Goal: Task Accomplishment & Management: Manage account settings

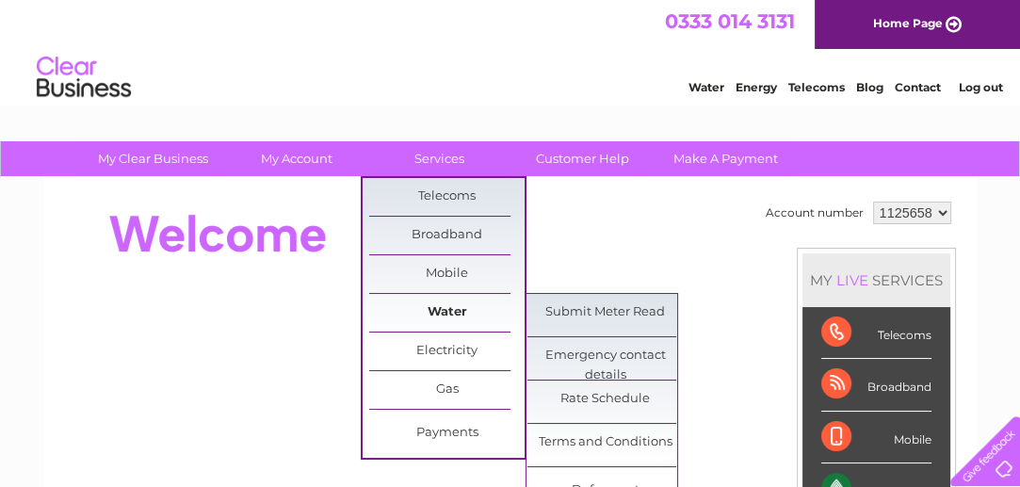
click at [439, 299] on link "Water" at bounding box center [446, 313] width 155 height 38
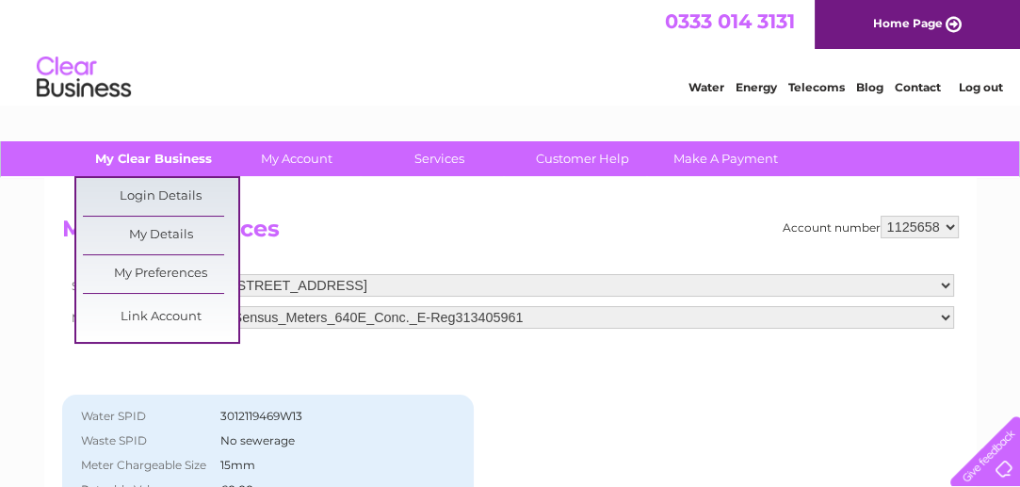
click at [127, 157] on link "My Clear Business" at bounding box center [152, 158] width 155 height 35
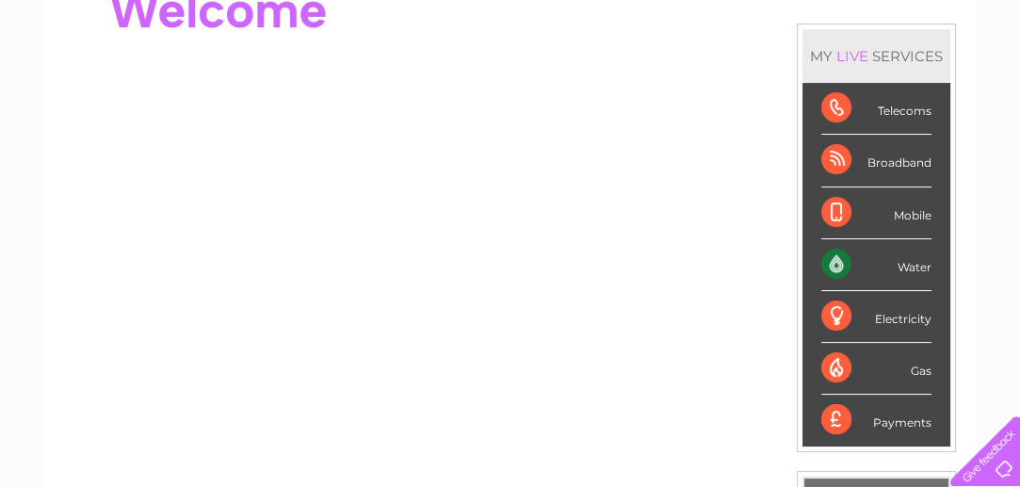
scroll to position [188, 0]
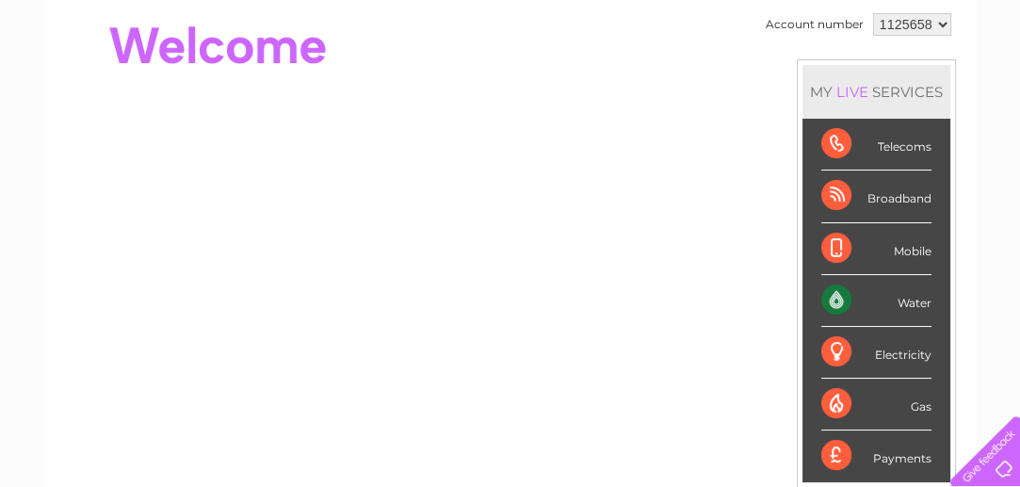
click at [842, 299] on div "Water" at bounding box center [876, 301] width 110 height 52
click at [919, 304] on div "Water" at bounding box center [876, 301] width 110 height 52
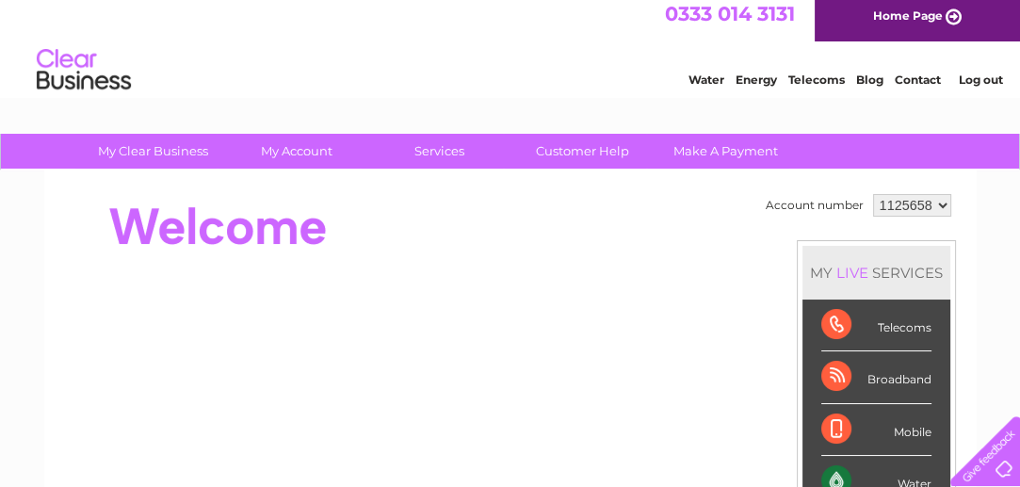
scroll to position [0, 0]
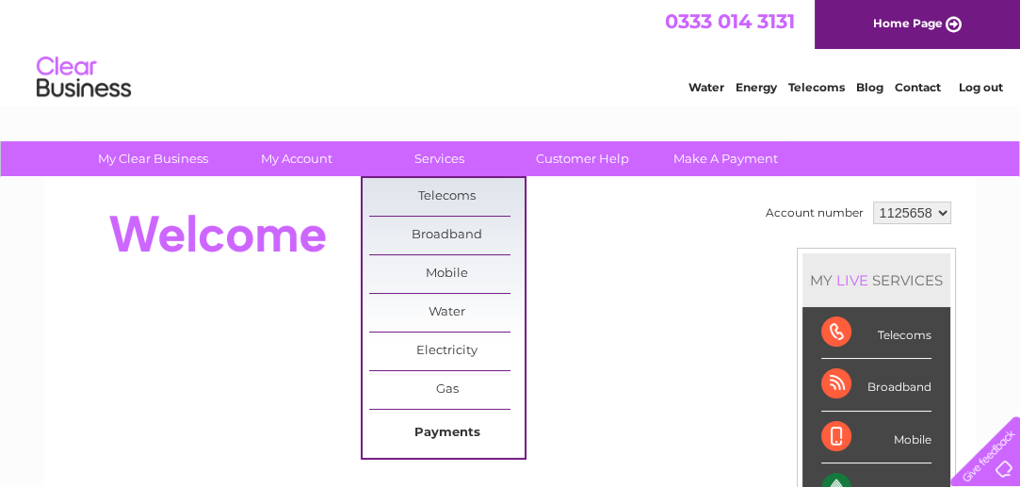
click at [429, 422] on link "Payments" at bounding box center [446, 433] width 155 height 38
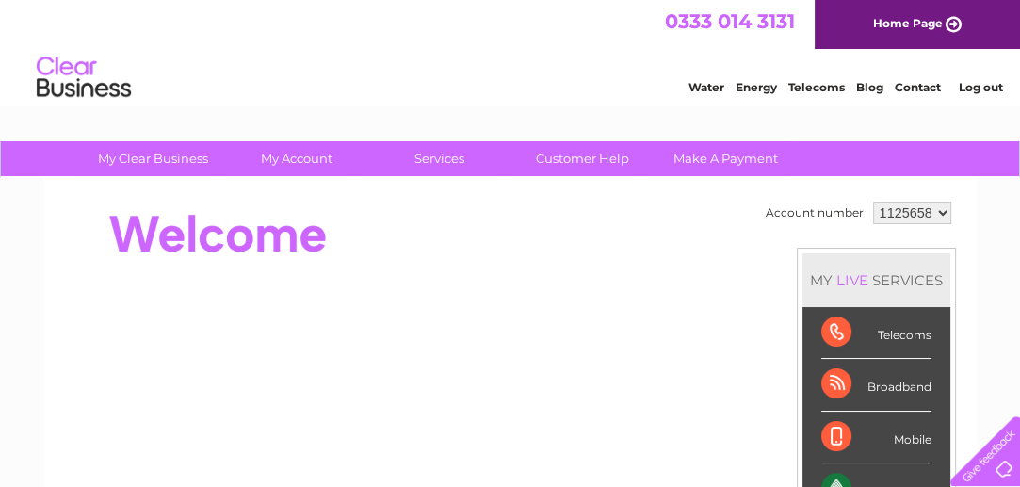
click at [699, 78] on li "Water" at bounding box center [706, 84] width 36 height 19
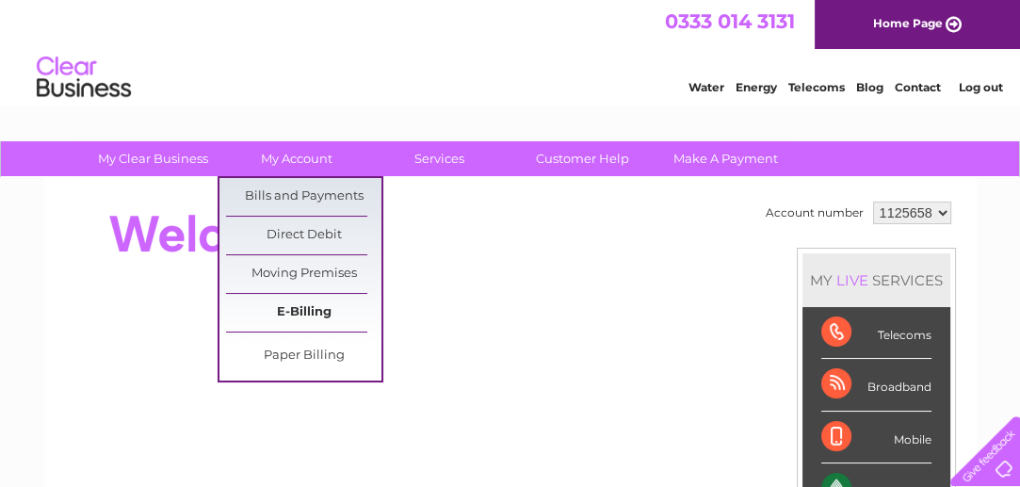
click at [296, 302] on link "E-Billing" at bounding box center [303, 313] width 155 height 38
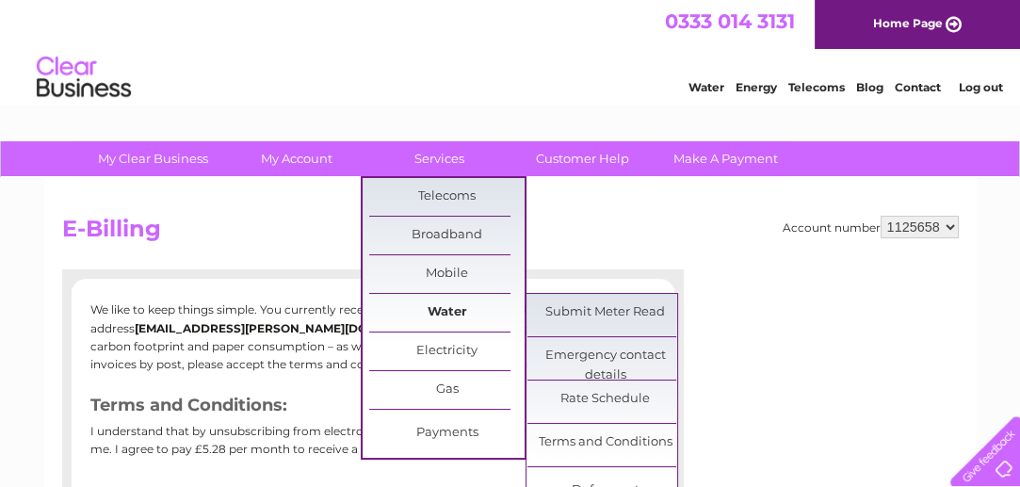
click at [439, 304] on link "Water" at bounding box center [446, 313] width 155 height 38
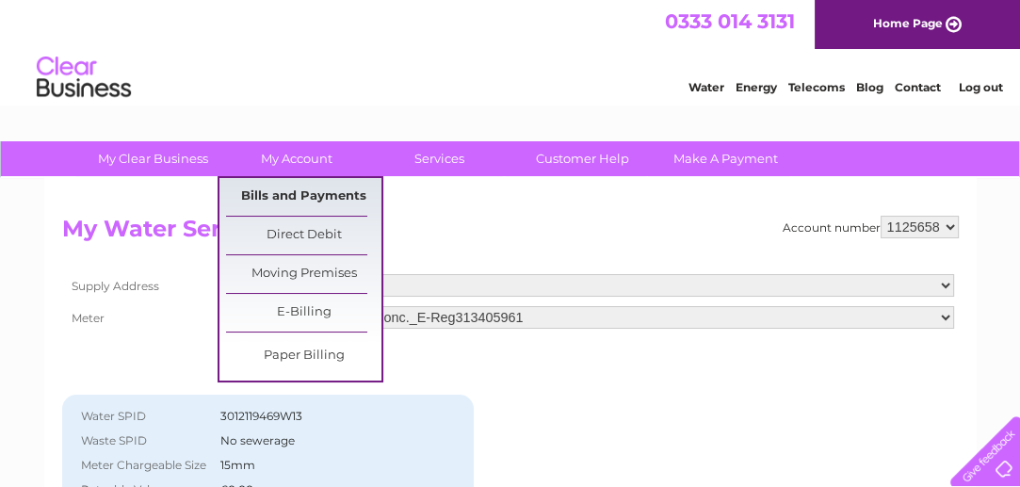
click at [292, 189] on link "Bills and Payments" at bounding box center [303, 197] width 155 height 38
click at [338, 193] on link "Bills and Payments" at bounding box center [303, 197] width 155 height 38
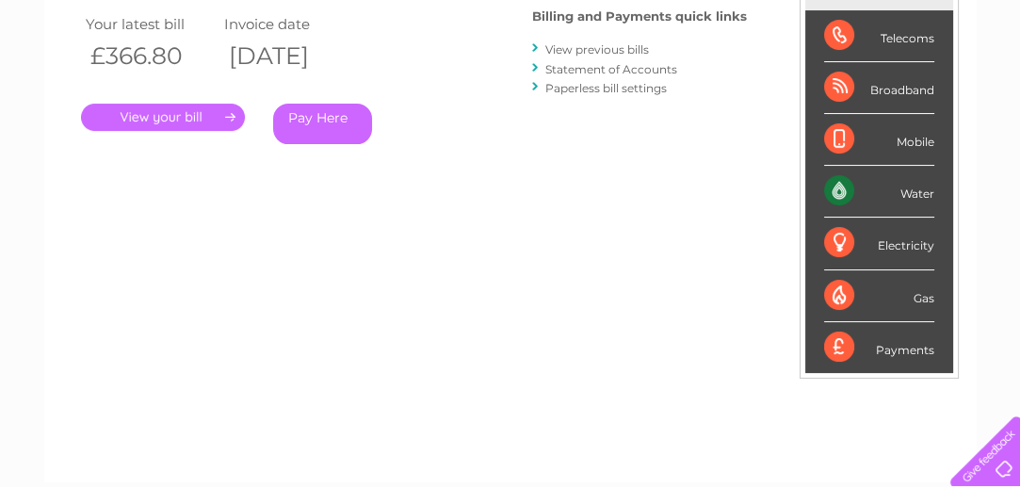
scroll to position [188, 0]
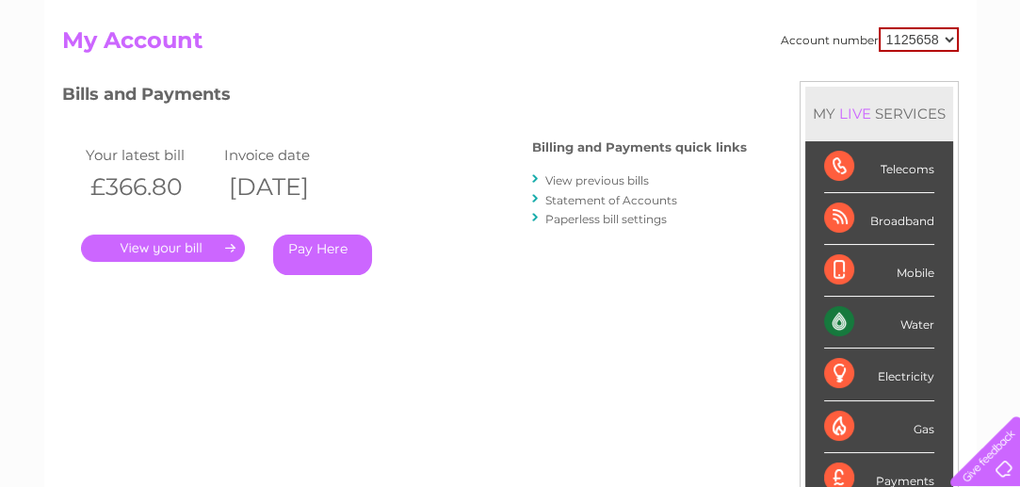
click at [179, 244] on link "." at bounding box center [163, 248] width 164 height 27
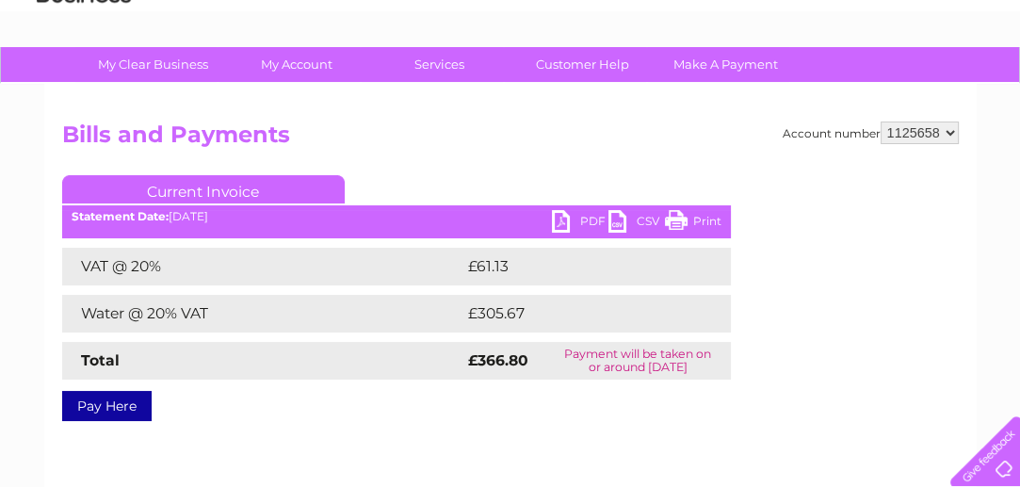
scroll to position [94, 0]
click at [558, 211] on link "PDF" at bounding box center [580, 223] width 57 height 27
